Goal: Check status

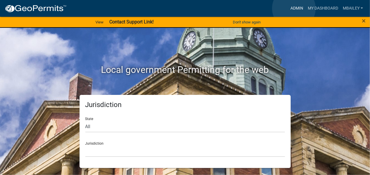
click at [294, 8] on link "Admin" at bounding box center [296, 8] width 17 height 11
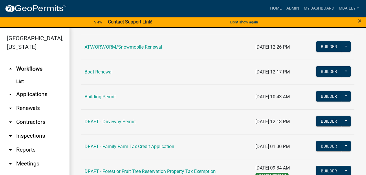
scroll to position [87, 0]
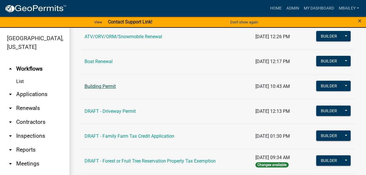
click at [111, 85] on link "Building Permit" at bounding box center [100, 86] width 31 height 5
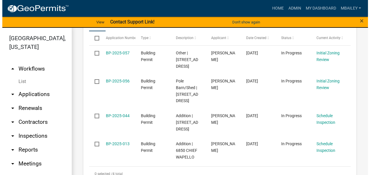
scroll to position [203, 0]
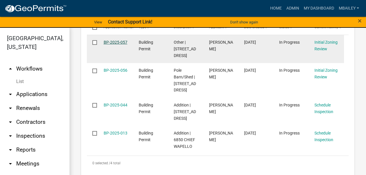
click at [119, 42] on link "BP-2025-057" at bounding box center [116, 42] width 24 height 5
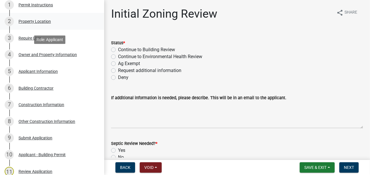
scroll to position [116, 0]
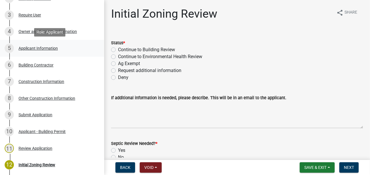
click at [40, 49] on div "Applicant Information" at bounding box center [38, 48] width 39 height 4
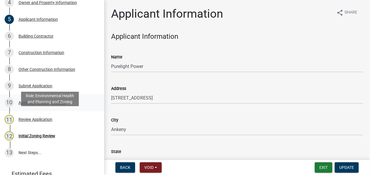
scroll to position [171, 0]
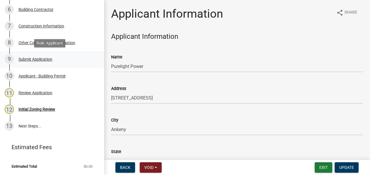
click at [41, 58] on div "Submit Application" at bounding box center [36, 59] width 34 height 4
